Goal: Entertainment & Leisure: Consume media (video, audio)

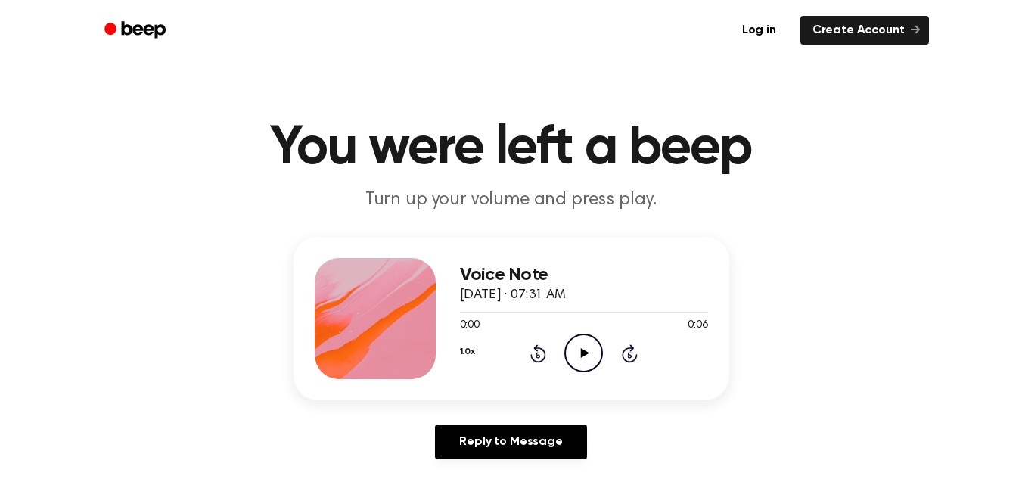
click at [582, 352] on icon at bounding box center [585, 353] width 8 height 10
click at [591, 352] on icon "Play Audio" at bounding box center [583, 353] width 39 height 39
click at [589, 337] on icon "Play Audio" at bounding box center [583, 353] width 39 height 39
click at [584, 361] on icon "Play Audio" at bounding box center [583, 353] width 39 height 39
click at [595, 360] on icon "Play Audio" at bounding box center [583, 353] width 39 height 39
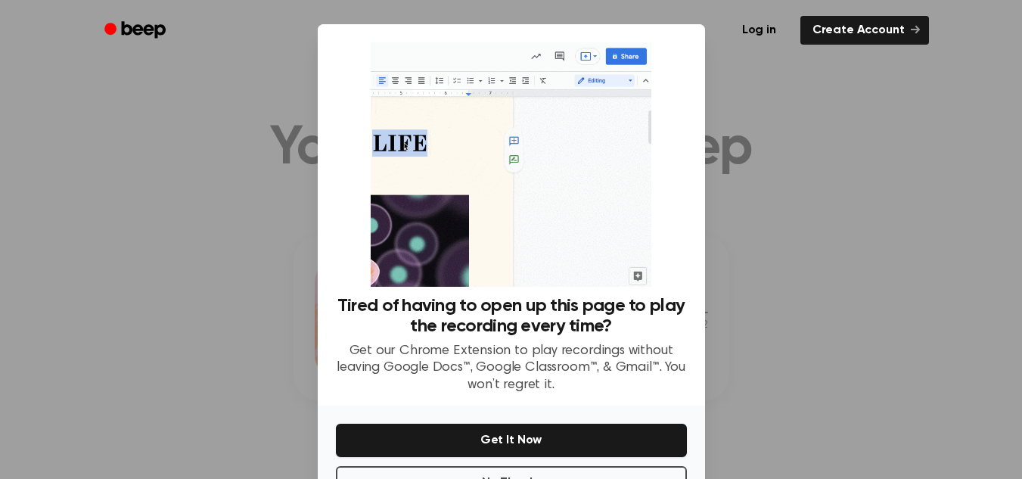
click at [225, 128] on div at bounding box center [511, 239] width 1022 height 479
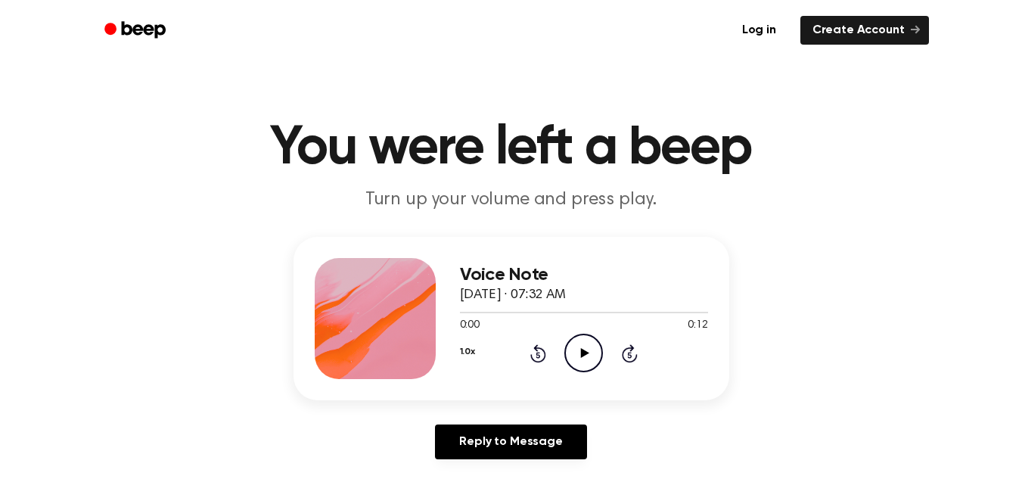
click at [585, 350] on icon "Play Audio" at bounding box center [583, 353] width 39 height 39
click at [576, 343] on icon "Play Audio" at bounding box center [583, 353] width 39 height 39
click at [575, 343] on icon "Play Audio" at bounding box center [583, 353] width 39 height 39
click at [582, 348] on icon "Play Audio" at bounding box center [583, 353] width 39 height 39
